Goal: Task Accomplishment & Management: Use online tool/utility

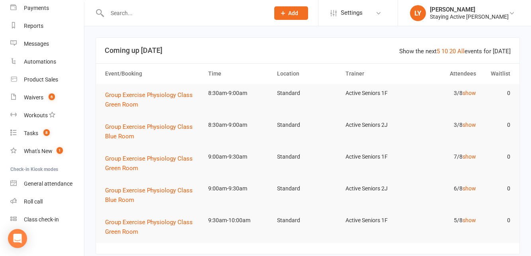
scroll to position [90, 0]
click at [44, 198] on link "Roll call" at bounding box center [47, 201] width 74 height 18
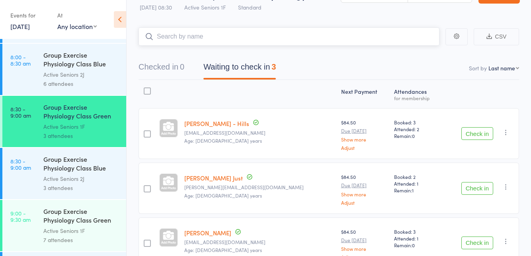
scroll to position [36, 0]
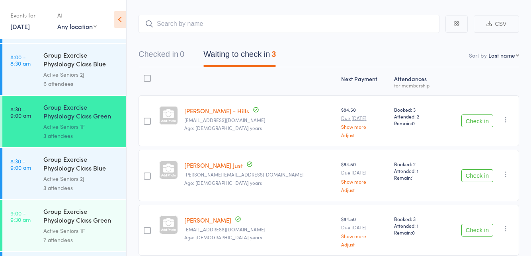
click at [471, 122] on button "Check in" at bounding box center [478, 121] width 32 height 13
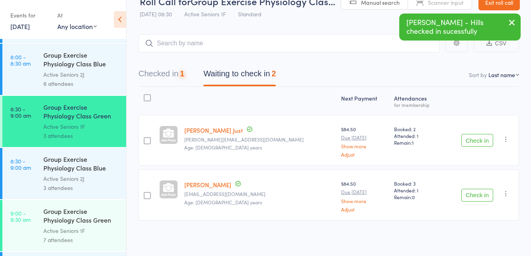
scroll to position [0, 0]
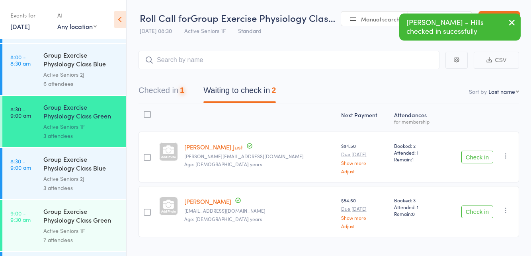
click at [479, 160] on button "Check in" at bounding box center [478, 157] width 32 height 13
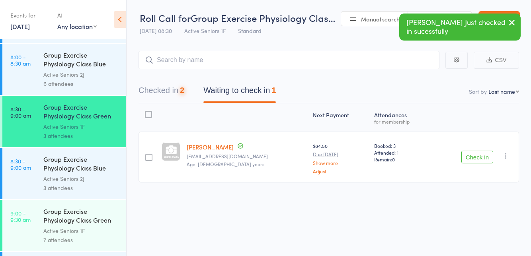
click at [478, 160] on button "Check in" at bounding box center [478, 157] width 32 height 13
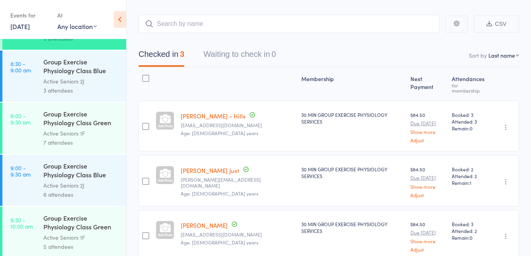
scroll to position [246, 0]
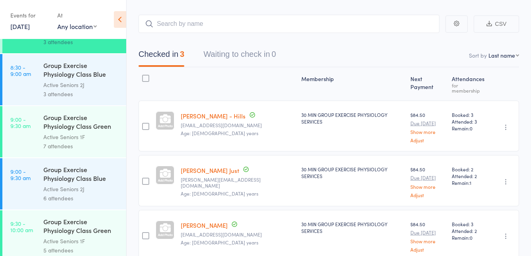
click at [93, 125] on div "Group Exercise Physiology Class Green Room" at bounding box center [81, 123] width 76 height 20
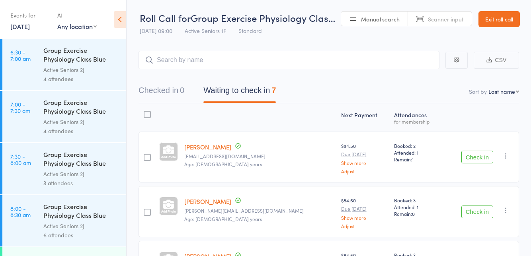
click at [483, 157] on button "Check in" at bounding box center [478, 157] width 32 height 13
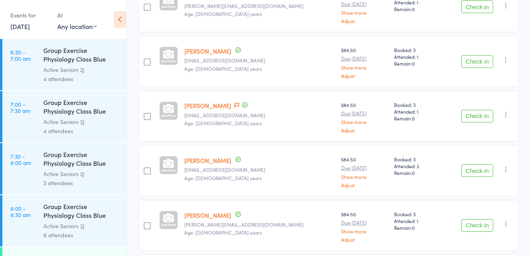
scroll to position [199, 0]
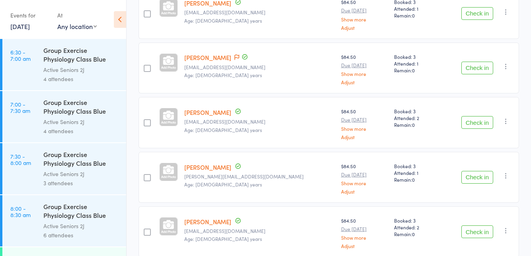
click at [481, 231] on button "Check in" at bounding box center [478, 232] width 32 height 13
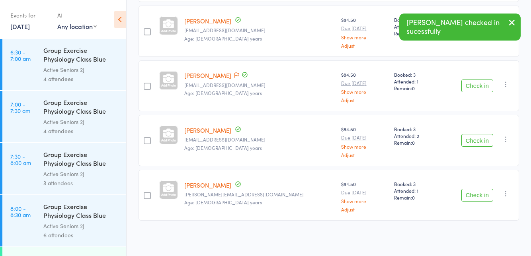
scroll to position [145, 0]
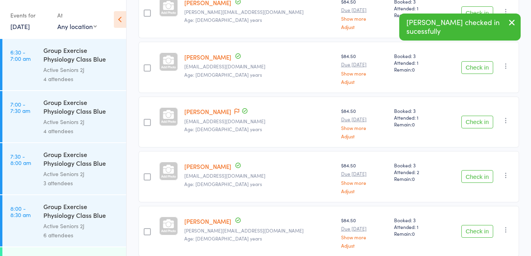
click at [472, 227] on button "Check in" at bounding box center [478, 231] width 32 height 13
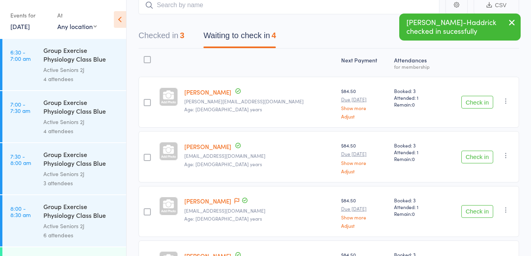
scroll to position [90, 0]
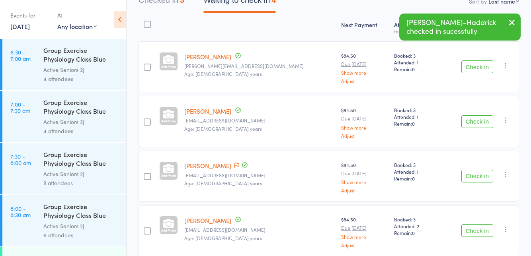
click at [477, 69] on button "Check in" at bounding box center [478, 67] width 32 height 13
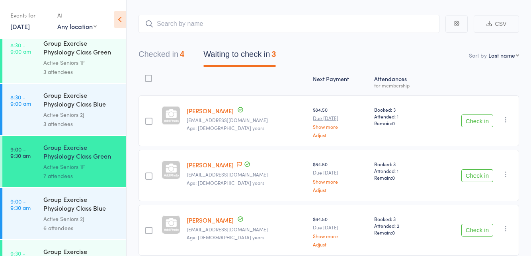
scroll to position [238, 0]
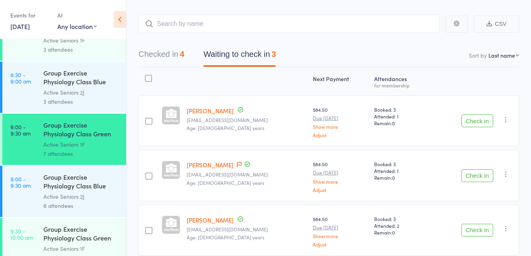
click at [479, 227] on button "Check in" at bounding box center [478, 230] width 32 height 13
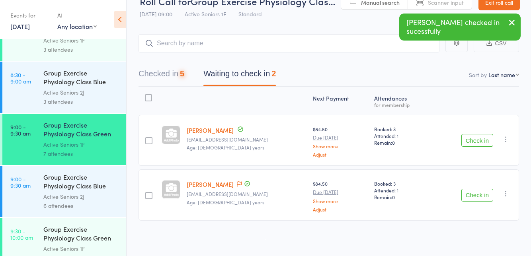
scroll to position [0, 0]
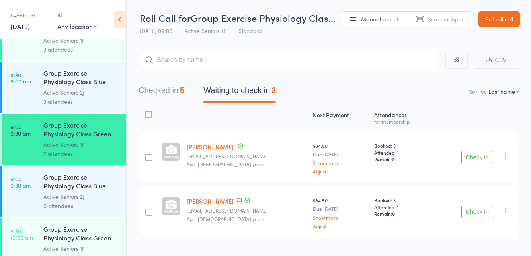
click at [242, 201] on icon at bounding box center [239, 202] width 5 height 6
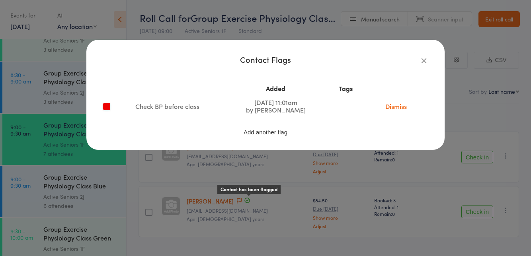
click at [424, 65] on icon "button" at bounding box center [424, 60] width 9 height 9
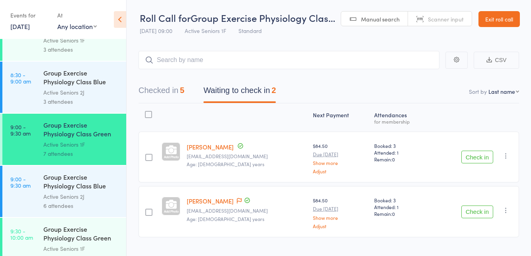
click at [221, 151] on link "[PERSON_NAME]" at bounding box center [210, 147] width 47 height 8
